Goal: Navigation & Orientation: Find specific page/section

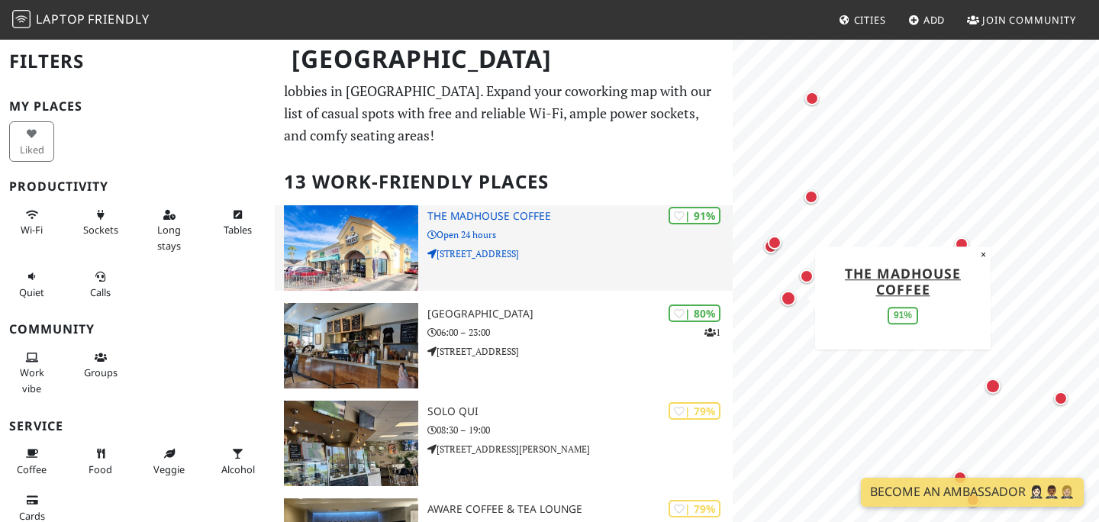
scroll to position [24, 0]
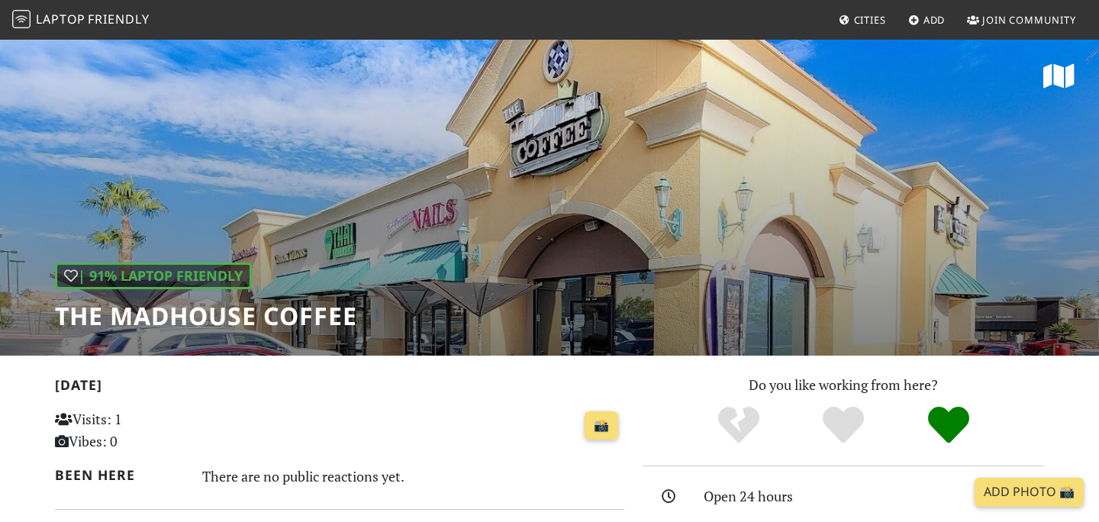
click at [663, 292] on div "| 91% Laptop Friendly The MadHouse Coffee" at bounding box center [549, 197] width 1099 height 318
